Goal: Transaction & Acquisition: Purchase product/service

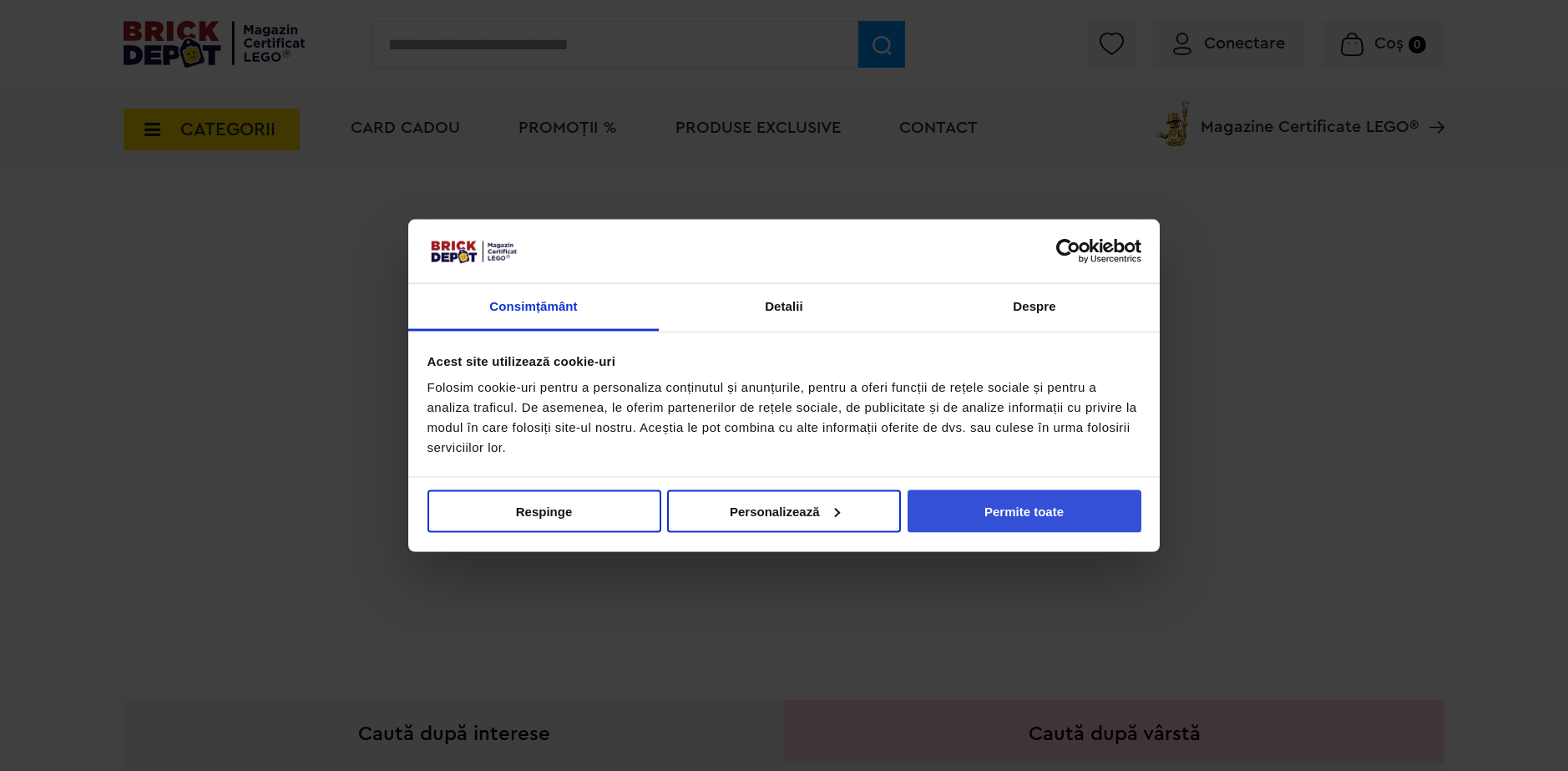
click at [1027, 513] on button "Permite toate" at bounding box center [1024, 510] width 233 height 42
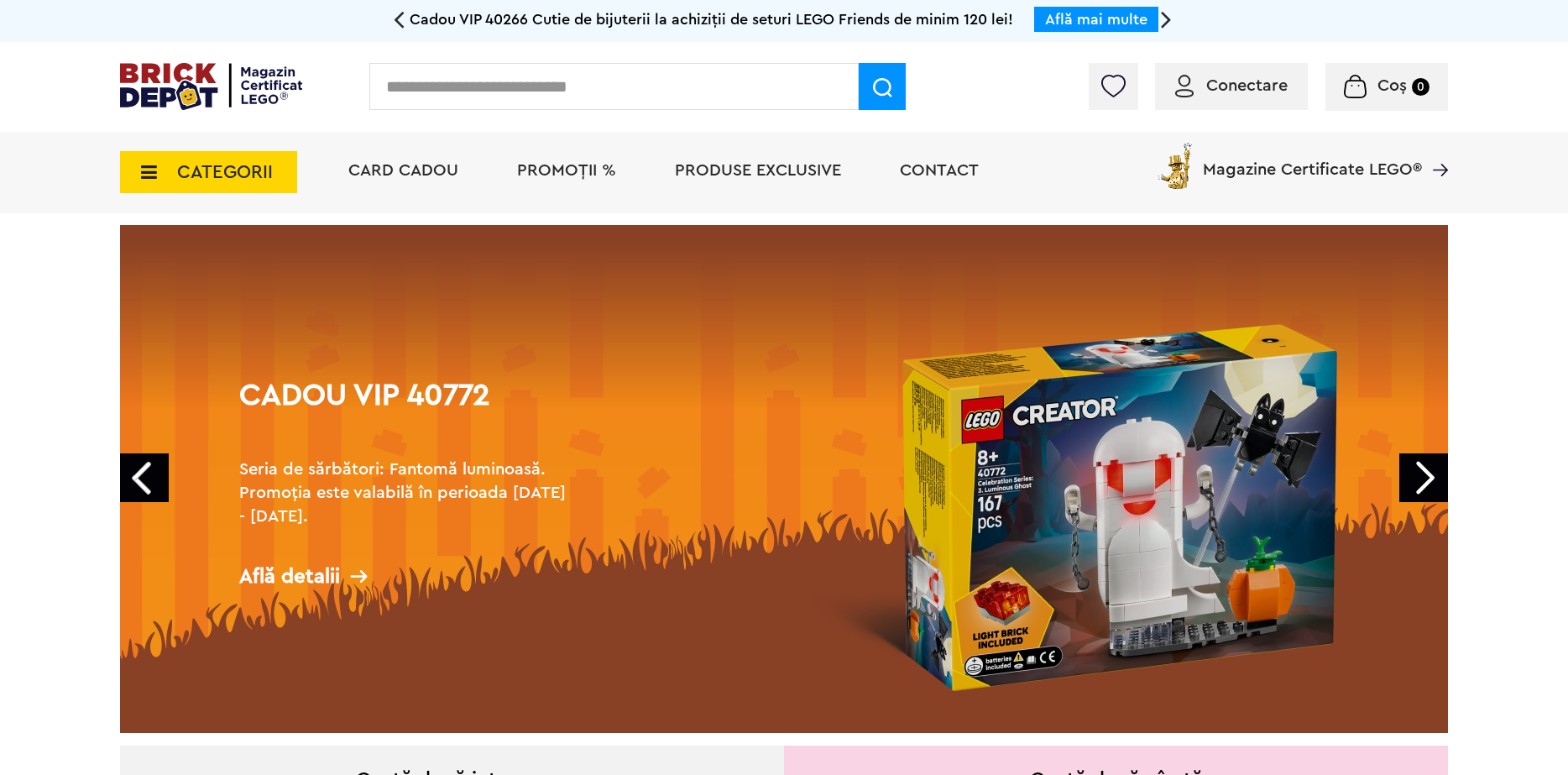
click at [268, 182] on span "CATEGORII" at bounding box center [224, 172] width 96 height 18
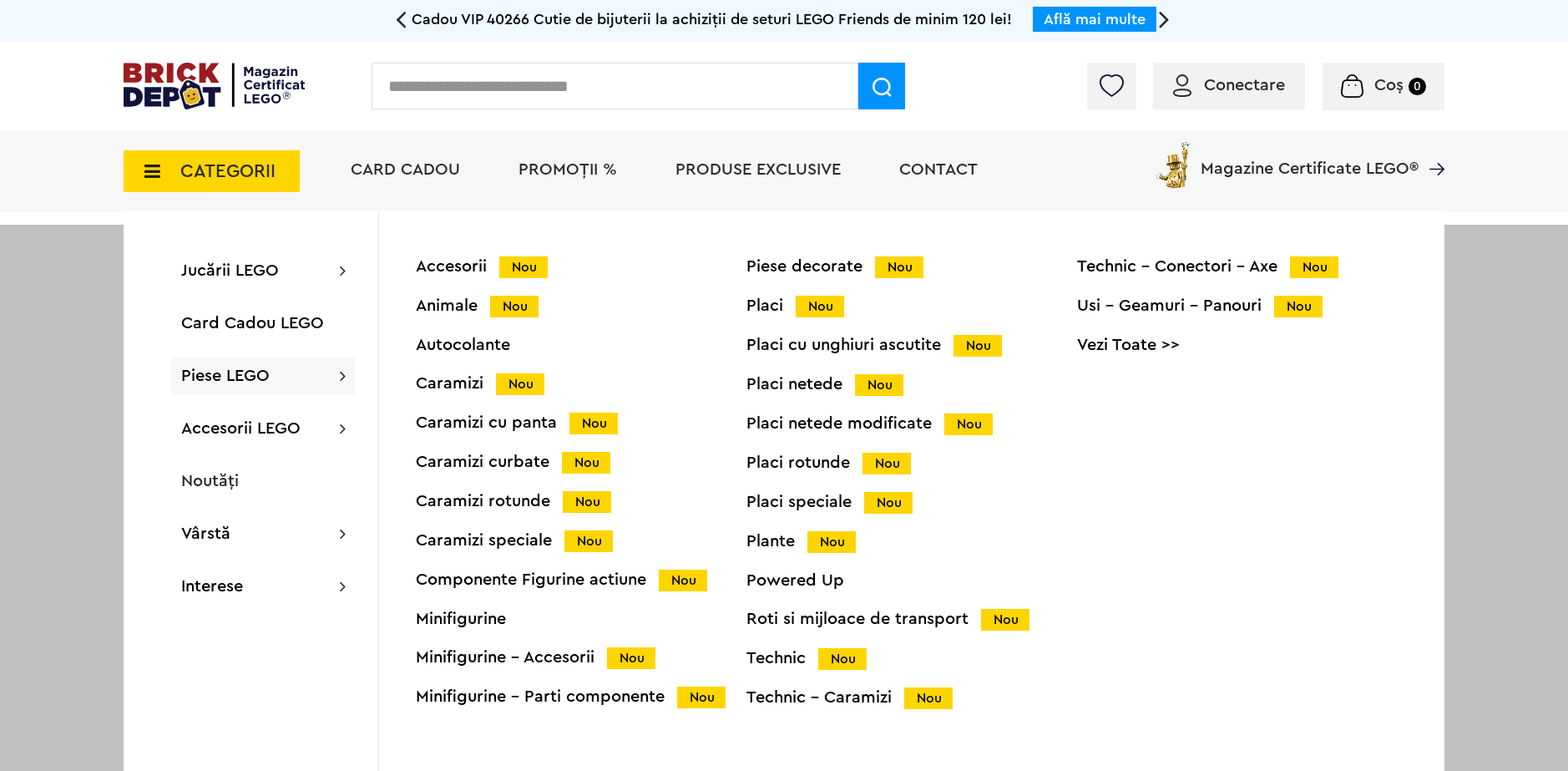
click at [455, 386] on div "Caramizi Nou" at bounding box center [581, 384] width 331 height 17
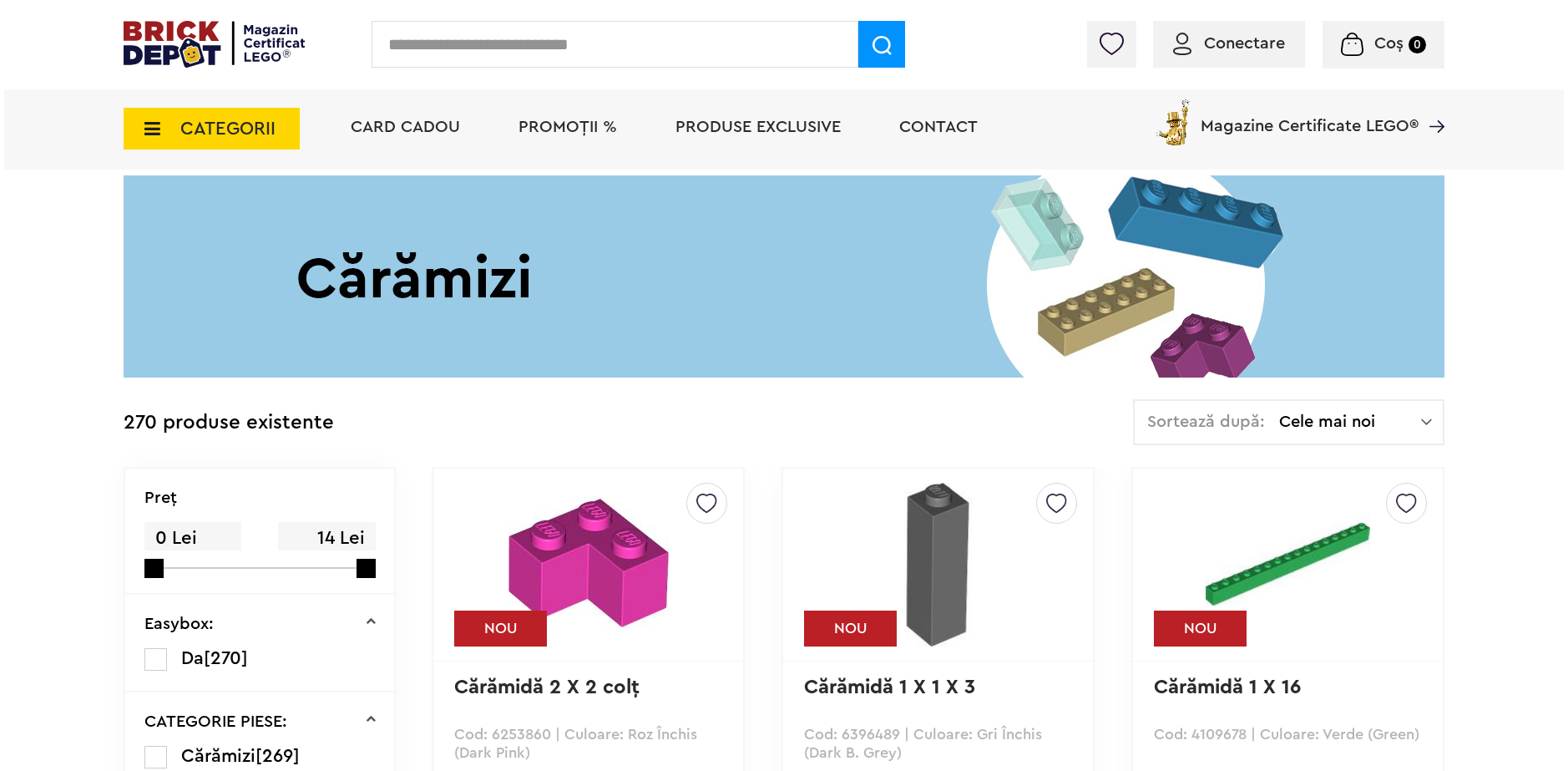
scroll to position [41, 0]
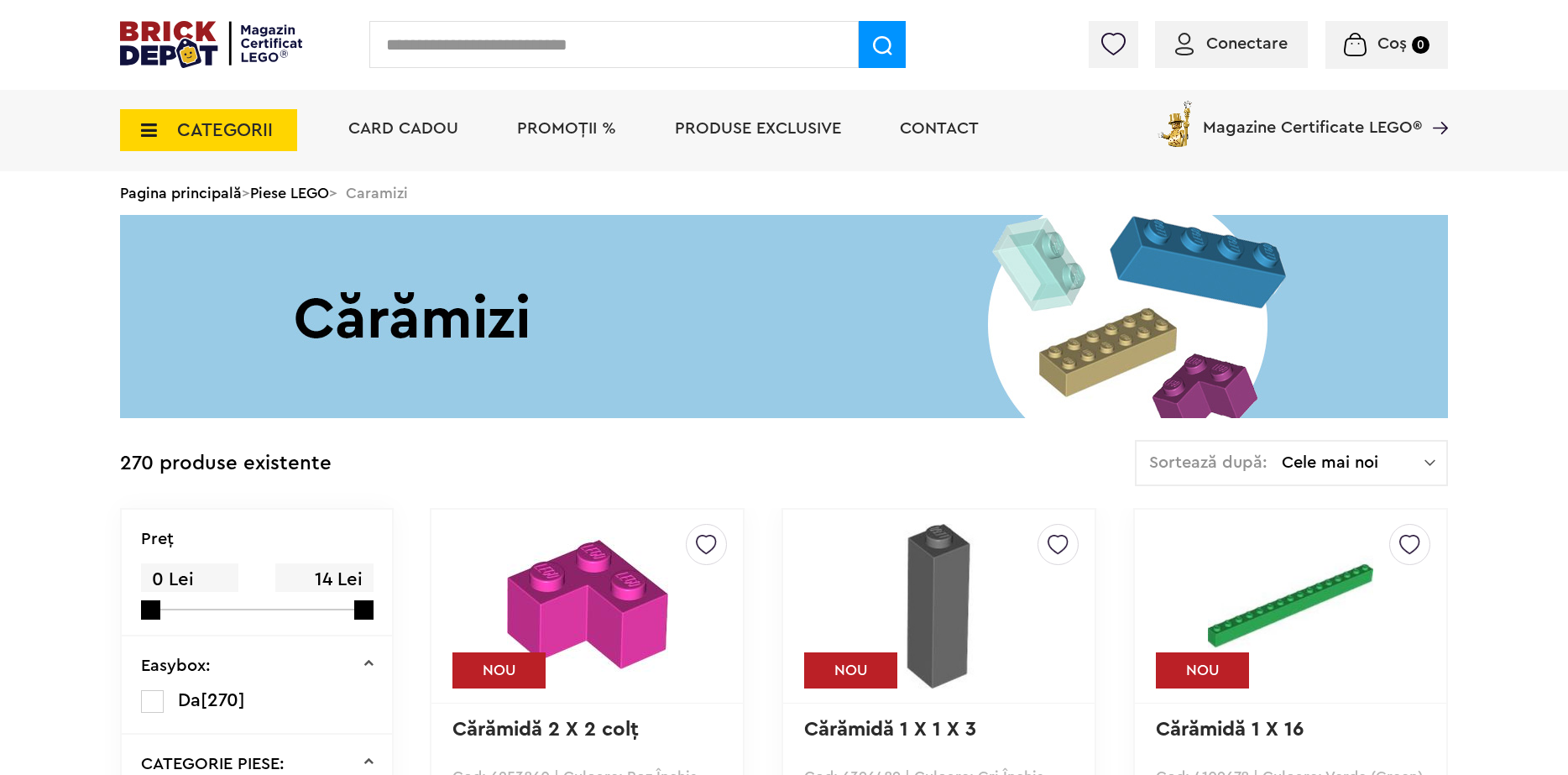
click at [648, 55] on input "text" at bounding box center [613, 44] width 490 height 47
click at [672, 36] on input "text" at bounding box center [613, 44] width 490 height 47
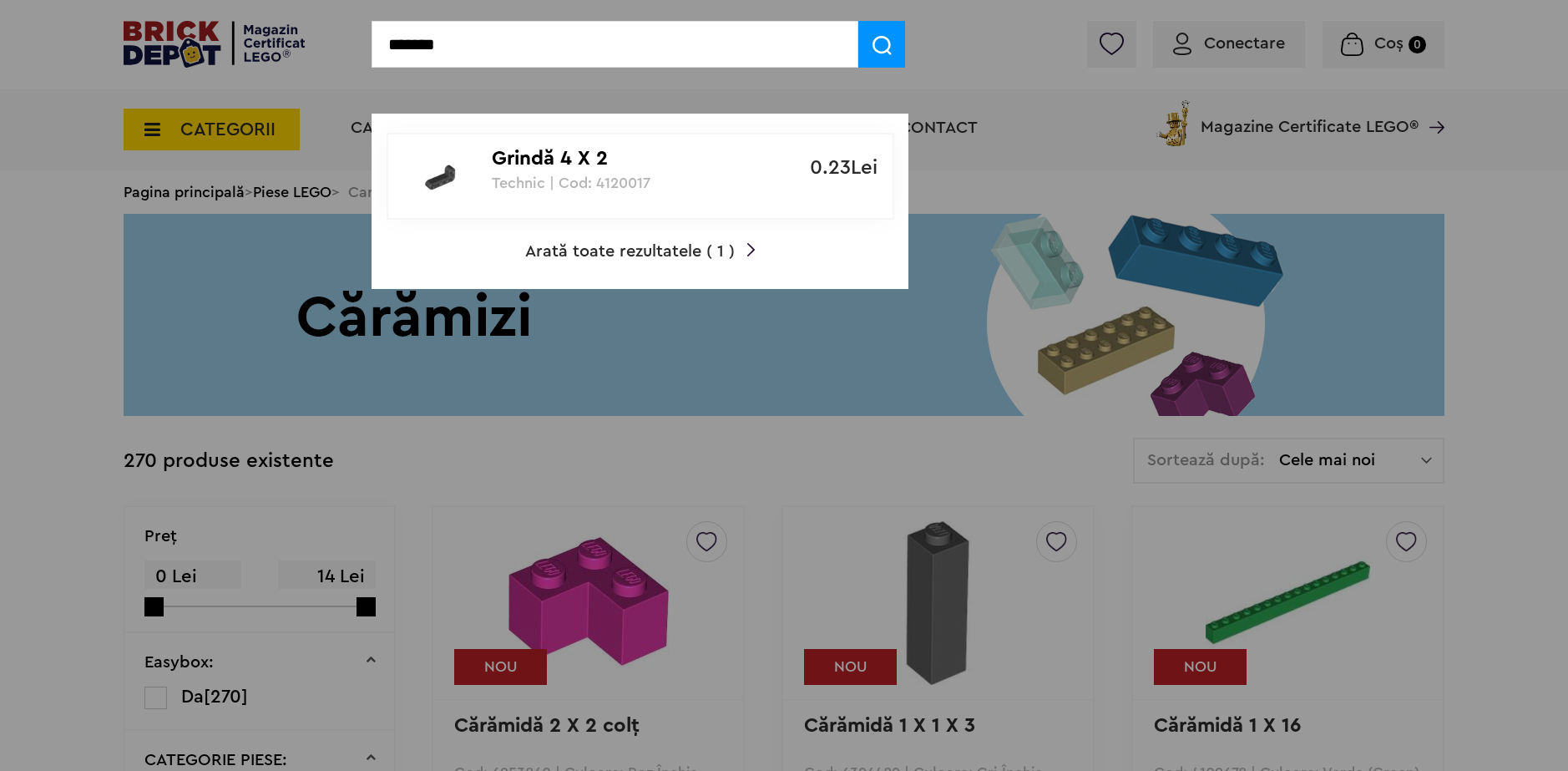
type input "*******"
click at [551, 181] on p "Technic | Cod: 4120017" at bounding box center [631, 183] width 279 height 16
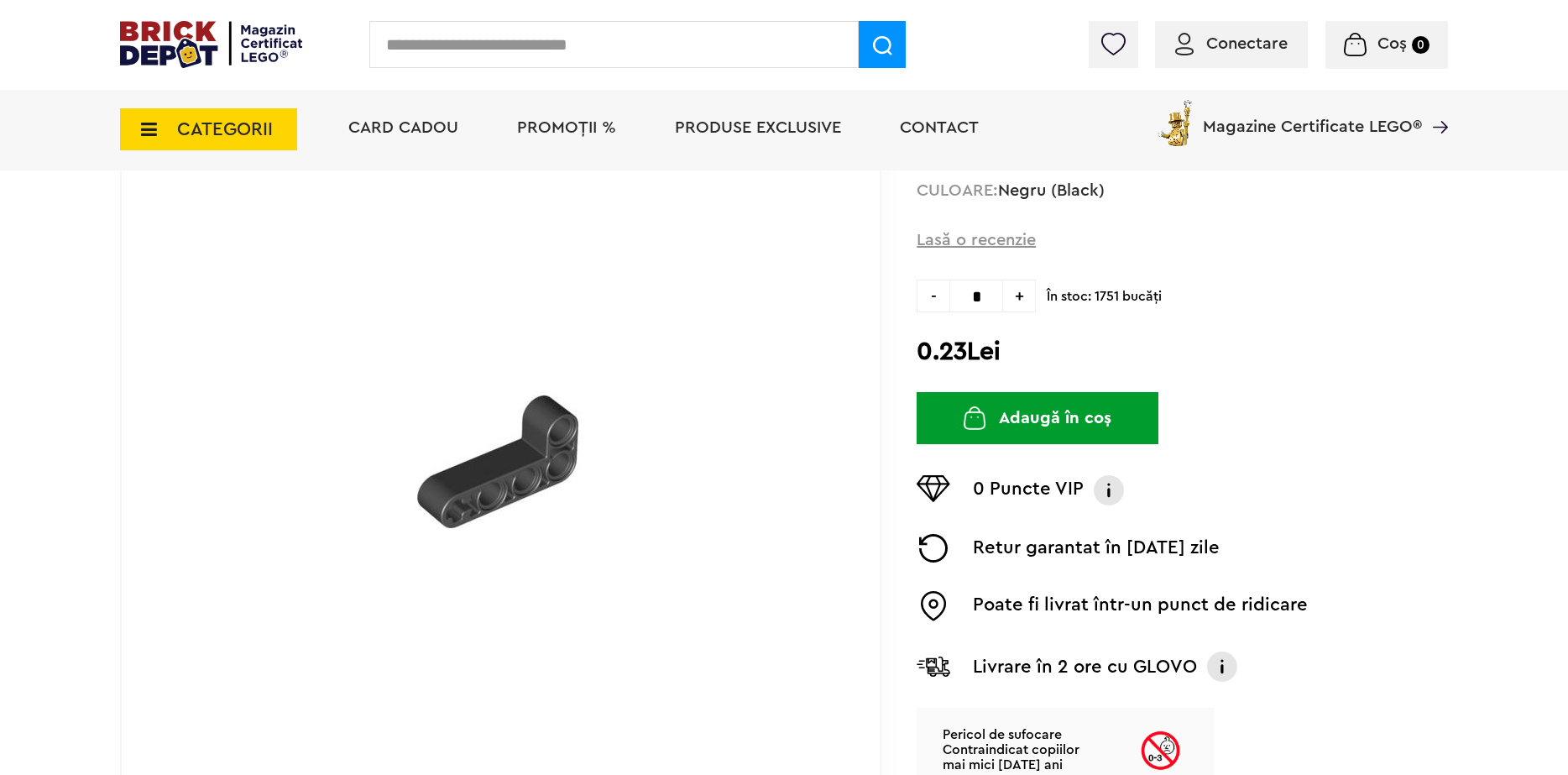
scroll to position [168, 0]
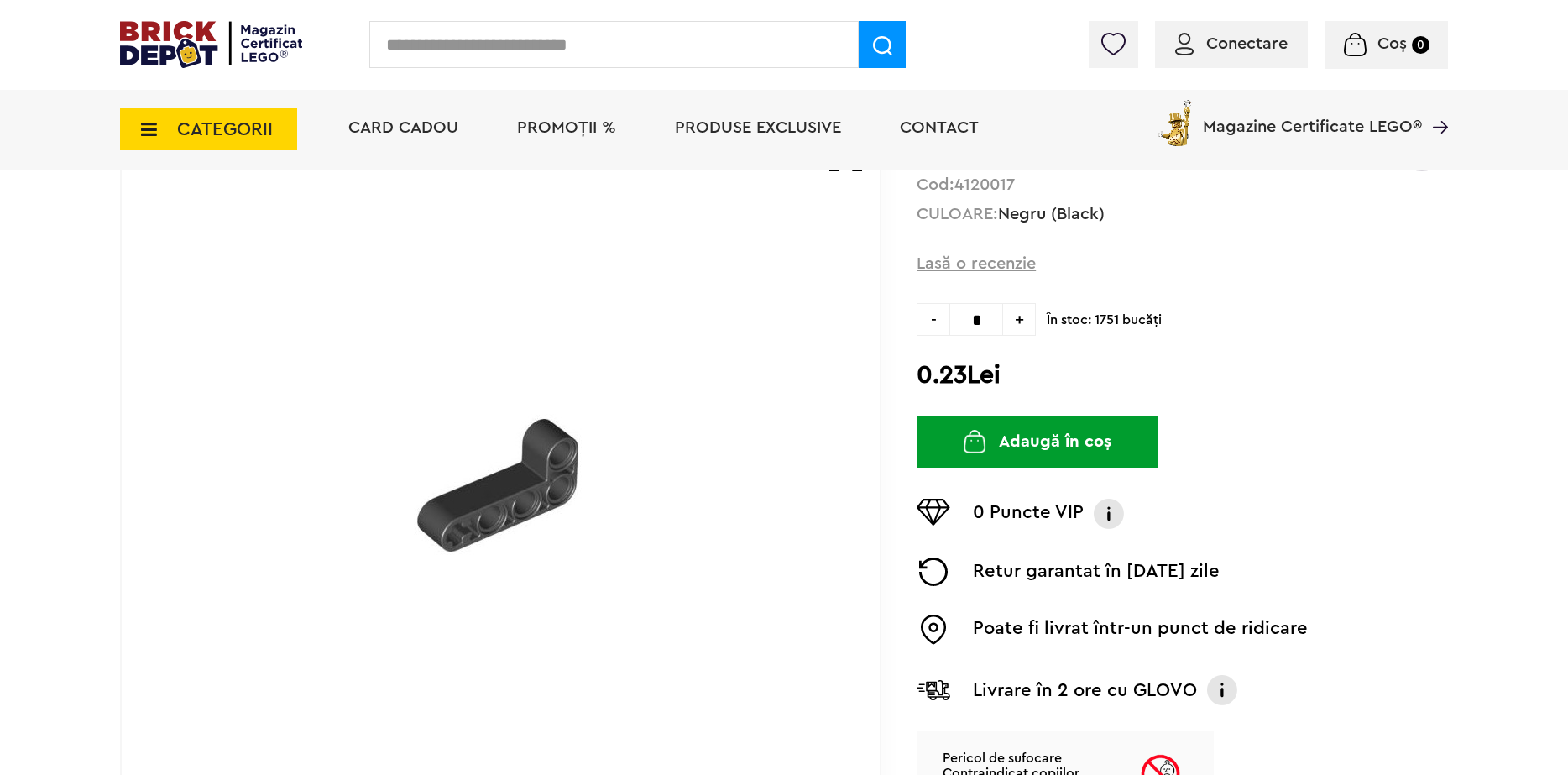
click at [1069, 441] on button "Adaugă în coș" at bounding box center [1038, 442] width 242 height 52
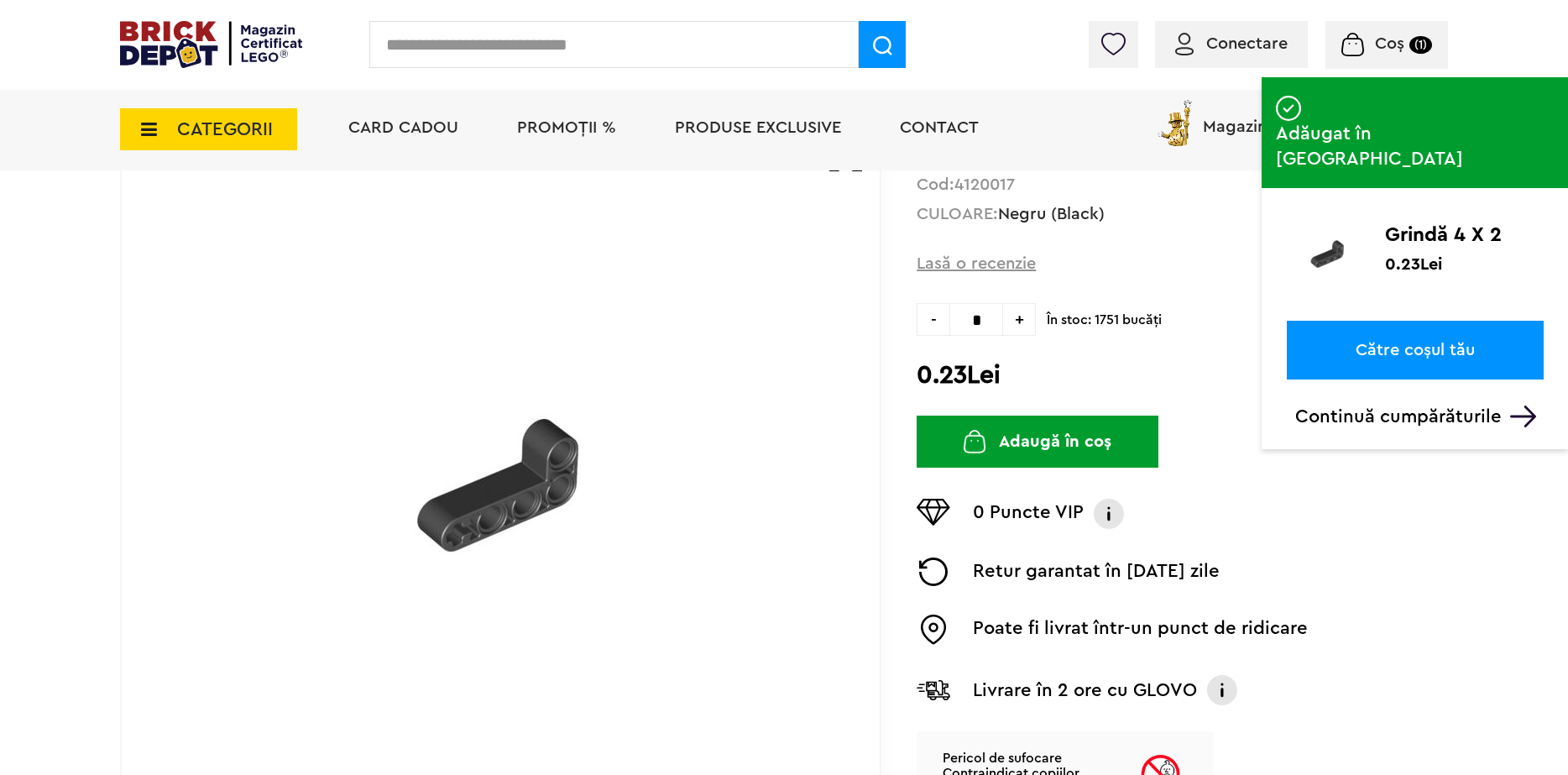
click at [1411, 321] on link "Către coșul tău" at bounding box center [1415, 350] width 257 height 59
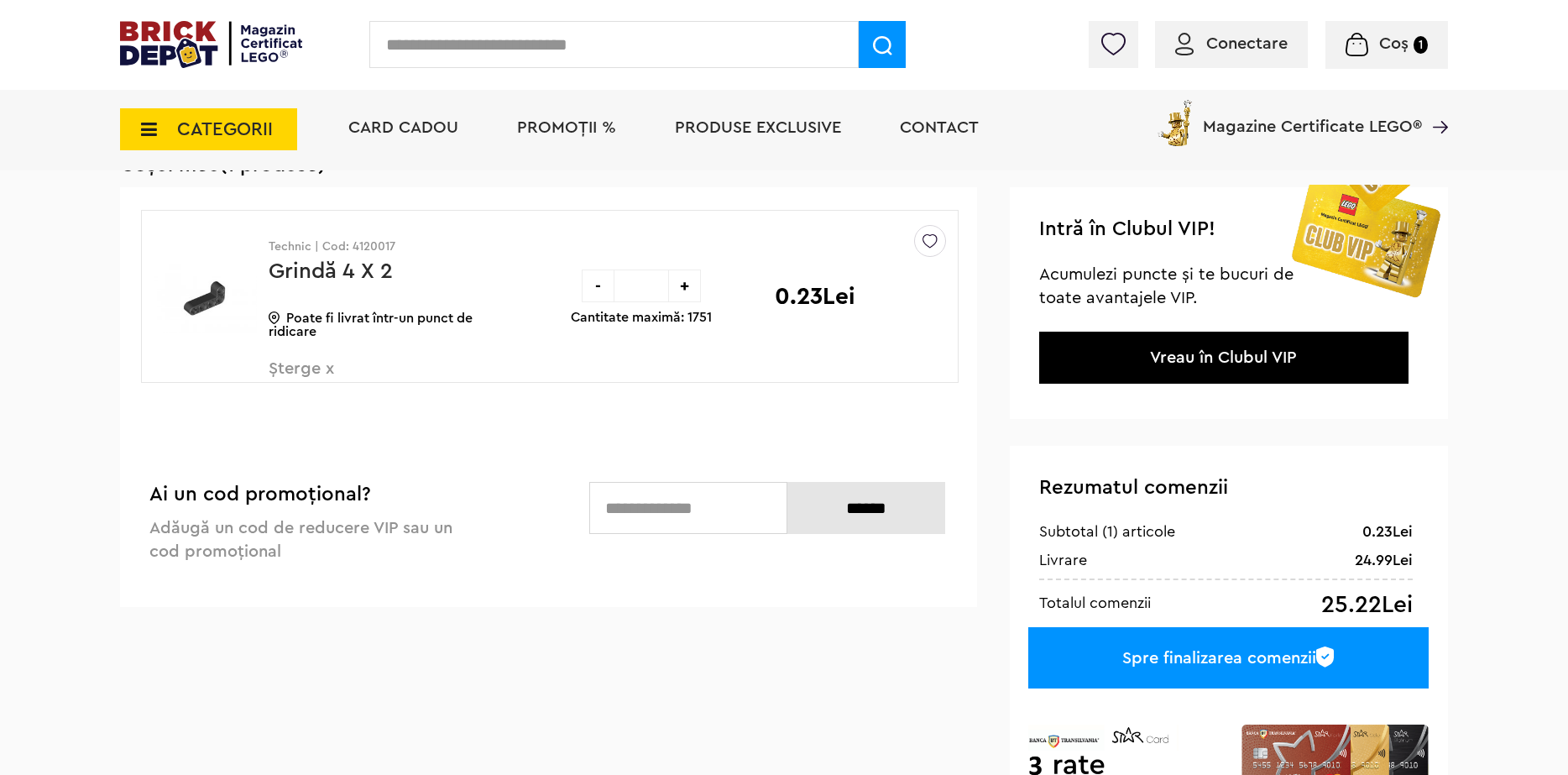
scroll to position [168, 0]
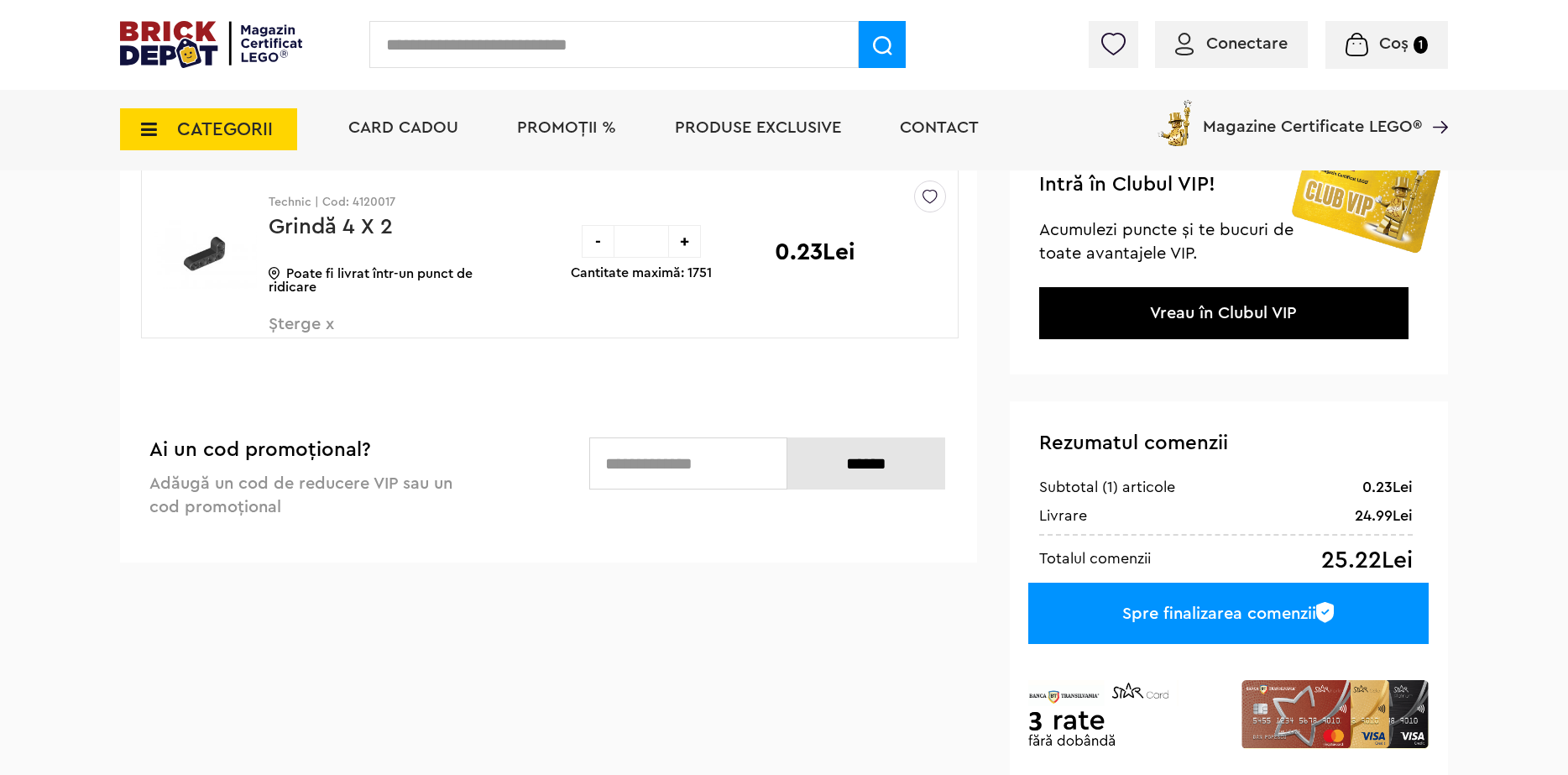
drag, startPoint x: 1312, startPoint y: 563, endPoint x: 1424, endPoint y: 557, distance: 112.2
click at [1424, 557] on div "Rezumatul comenzii 0.23Lei Subtotal (1) articole 24.99Lei Livrare 25.22Lei Tota…" at bounding box center [1229, 596] width 439 height 391
drag, startPoint x: 1322, startPoint y: 560, endPoint x: 1429, endPoint y: 574, distance: 107.9
click at [1429, 574] on div "Rezumatul comenzii 0.23Lei Subtotal (1) articole 24.99Lei Livrare 25.22Lei Tota…" at bounding box center [1229, 596] width 439 height 391
click at [1426, 550] on div "Rezumatul comenzii 0.23Lei Subtotal (1) articole 24.99Lei Livrare 25.22Lei Tota…" at bounding box center [1229, 596] width 439 height 391
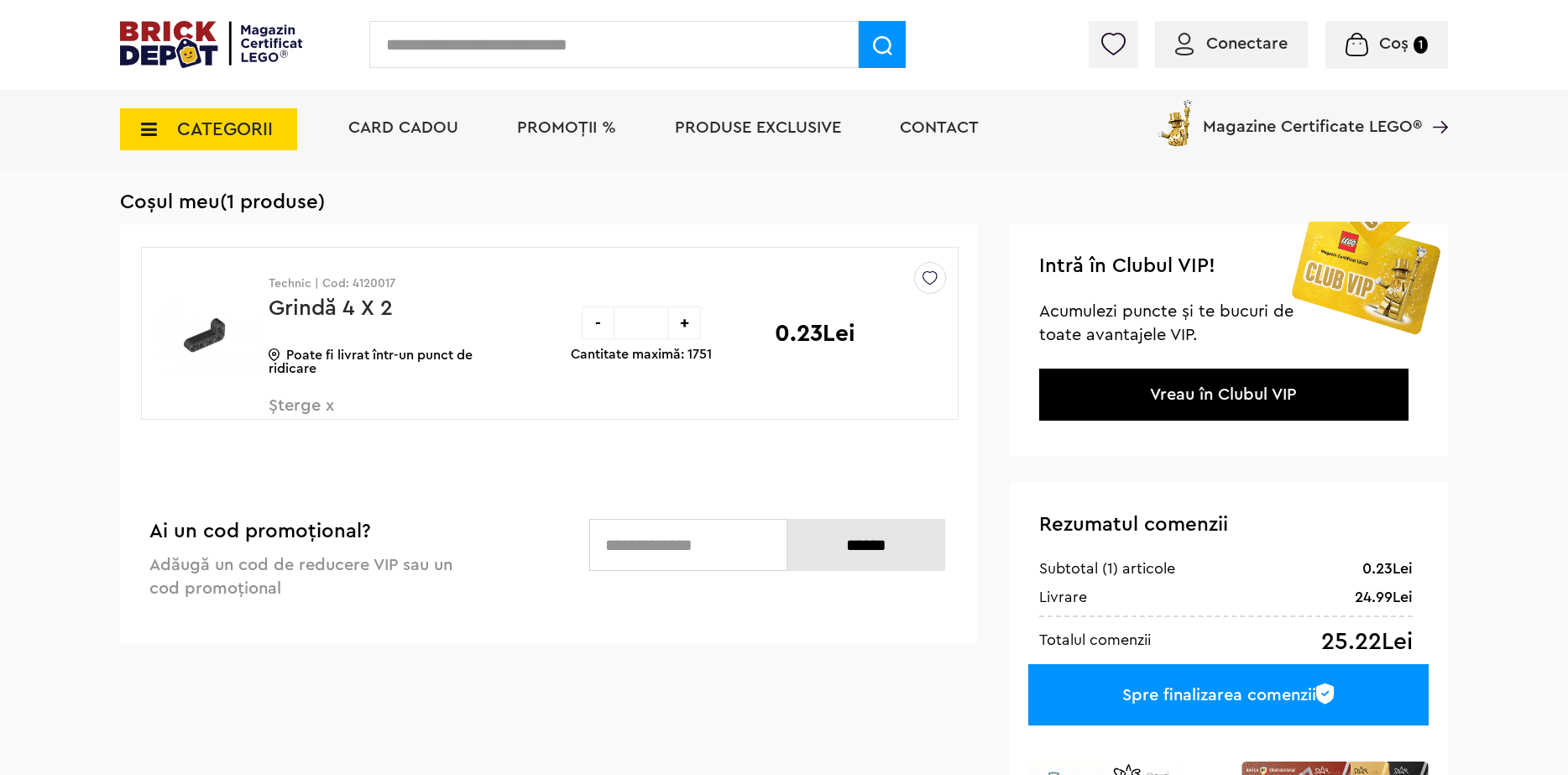
scroll to position [84, 0]
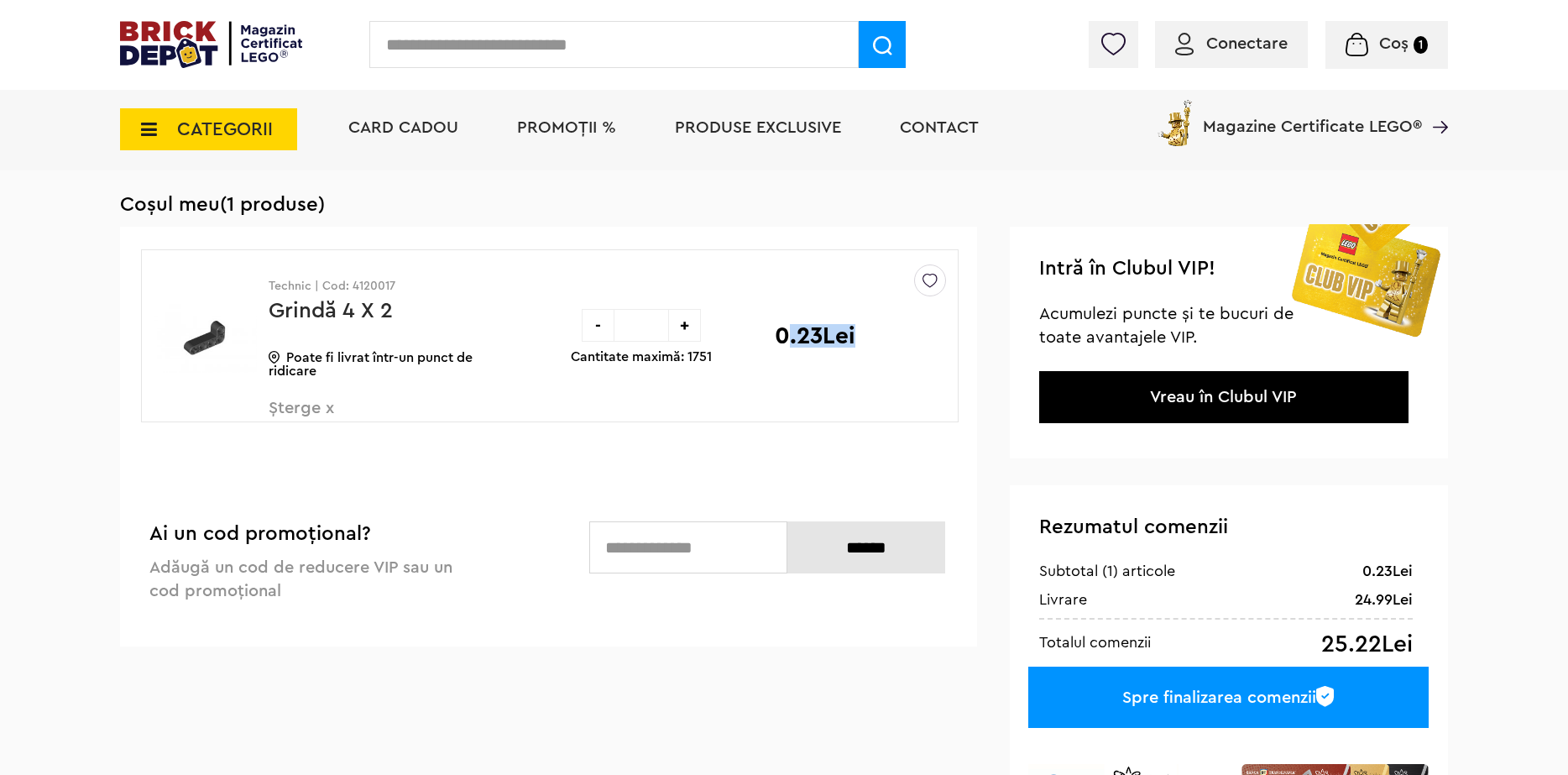
drag, startPoint x: 844, startPoint y: 334, endPoint x: 905, endPoint y: 332, distance: 61.0
click at [905, 332] on div "0.23Lei" at bounding box center [841, 335] width 131 height 171
drag, startPoint x: 1379, startPoint y: 595, endPoint x: 1413, endPoint y: 600, distance: 34.4
click at [1413, 600] on div "Rezumatul comenzii 0.23Lei Subtotal (1) articole 24.99Lei Livrare 25.22Lei Tota…" at bounding box center [1229, 680] width 439 height 391
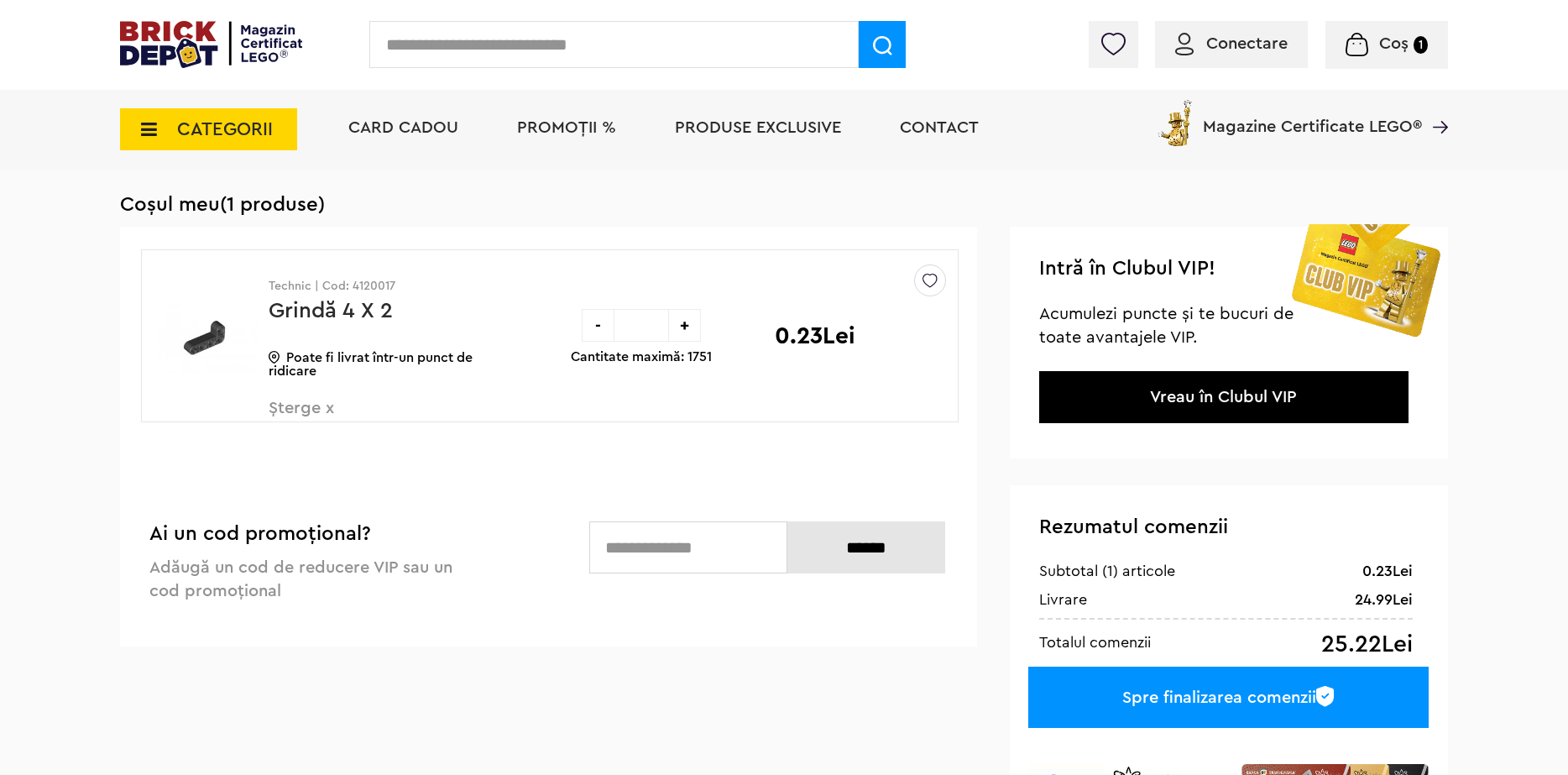
drag, startPoint x: 1339, startPoint y: 619, endPoint x: 1420, endPoint y: 614, distance: 81.2
click at [1420, 614] on div "Rezumatul comenzii 0.23Lei Subtotal (1) articole 24.99Lei Livrare 25.22Lei Tota…" at bounding box center [1229, 680] width 439 height 391
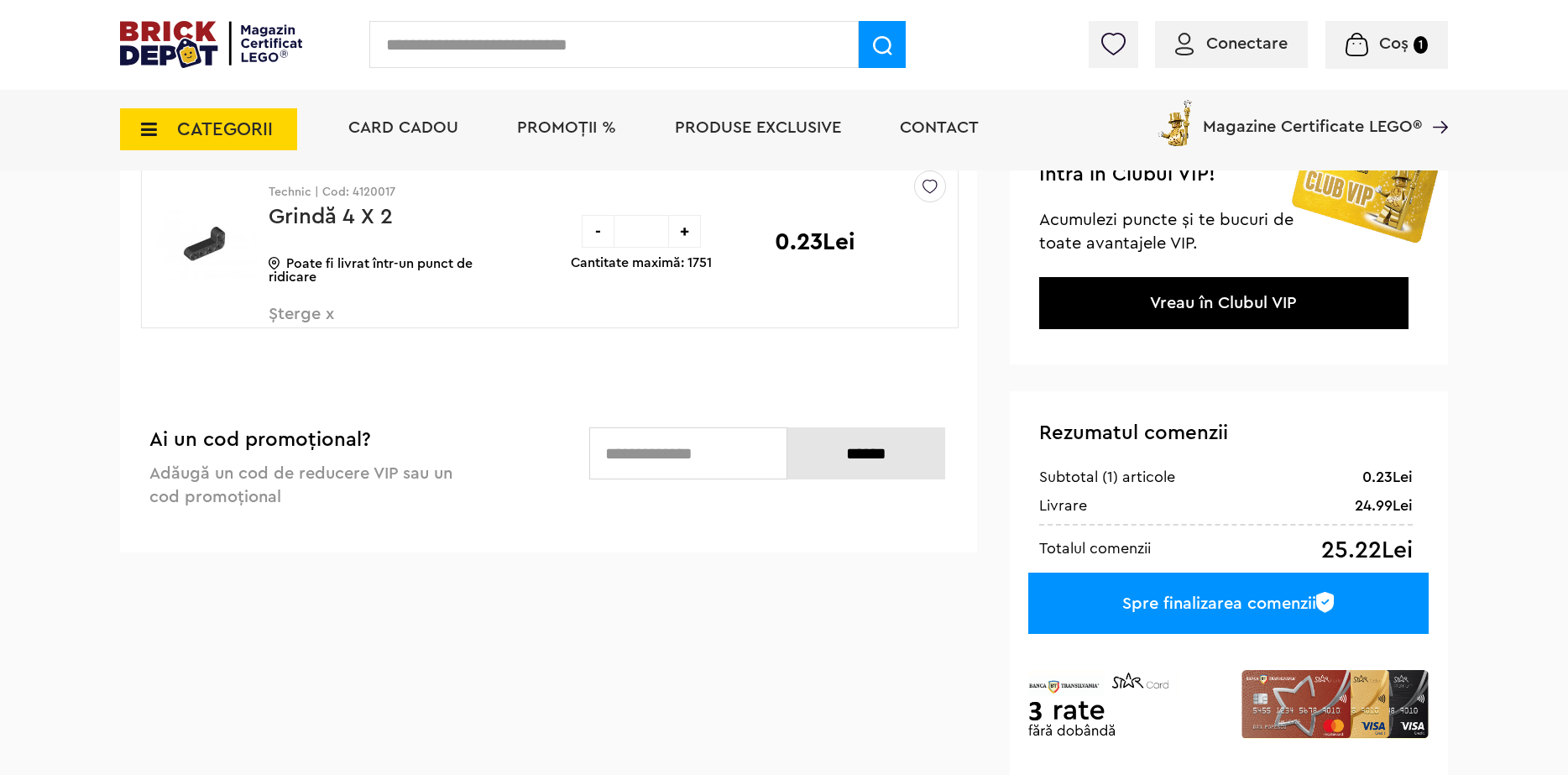
scroll to position [0, 0]
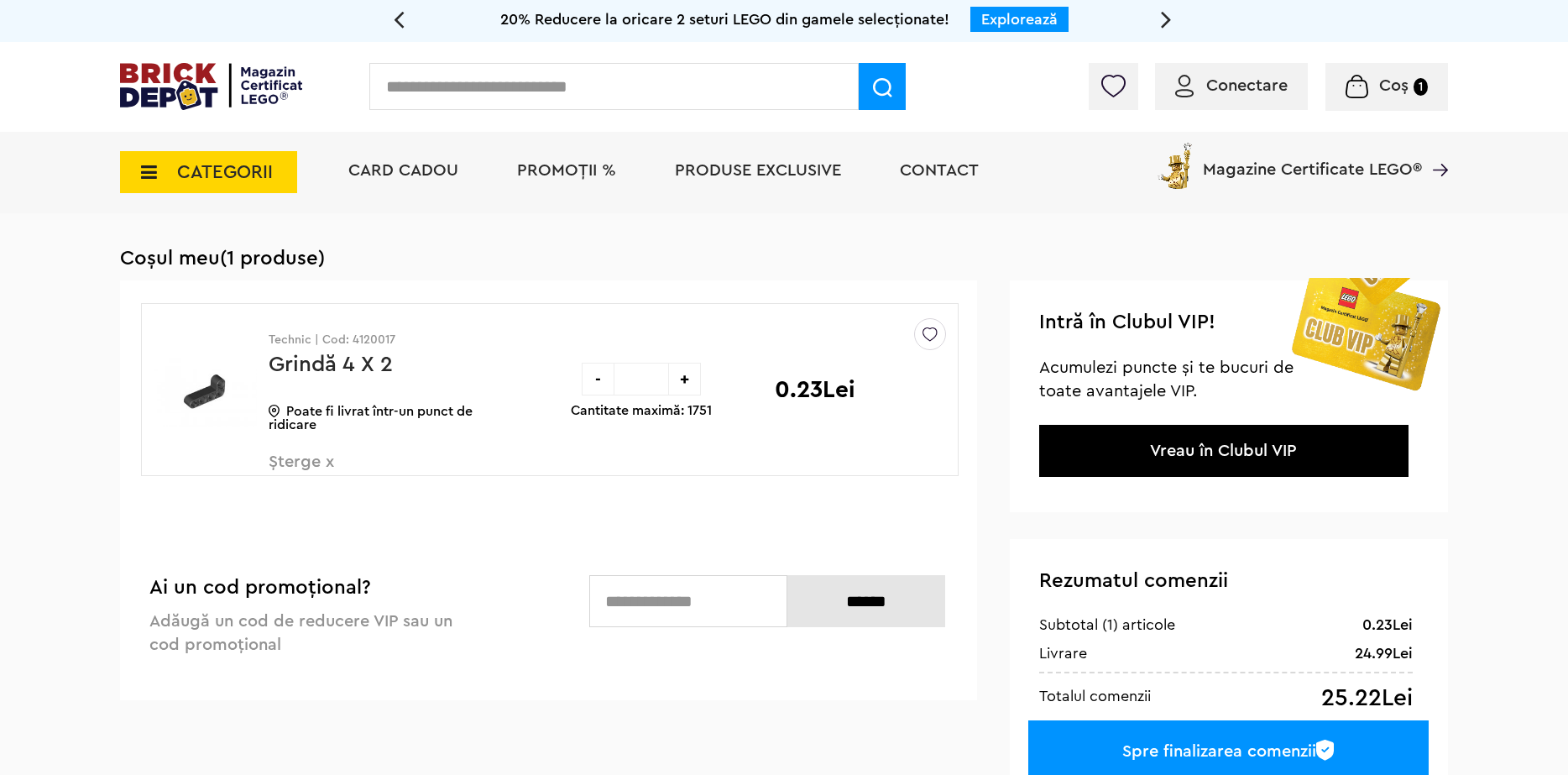
click at [431, 418] on p "Poate fi livrat într-un punct de ridicare" at bounding box center [388, 418] width 240 height 27
